Goal: Register for event/course

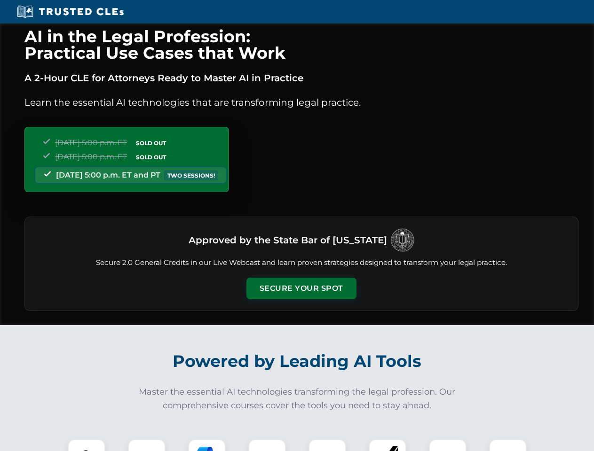
click at [301, 289] on button "Secure Your Spot" at bounding box center [301, 289] width 110 height 22
click at [86, 445] on img at bounding box center [86, 457] width 27 height 27
click at [147, 445] on div at bounding box center [147, 458] width 38 height 38
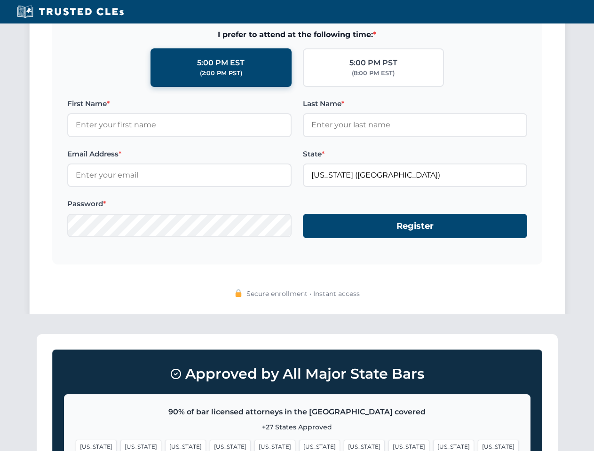
click at [433, 445] on span "[US_STATE]" at bounding box center [453, 447] width 41 height 14
